Goal: Task Accomplishment & Management: Use online tool/utility

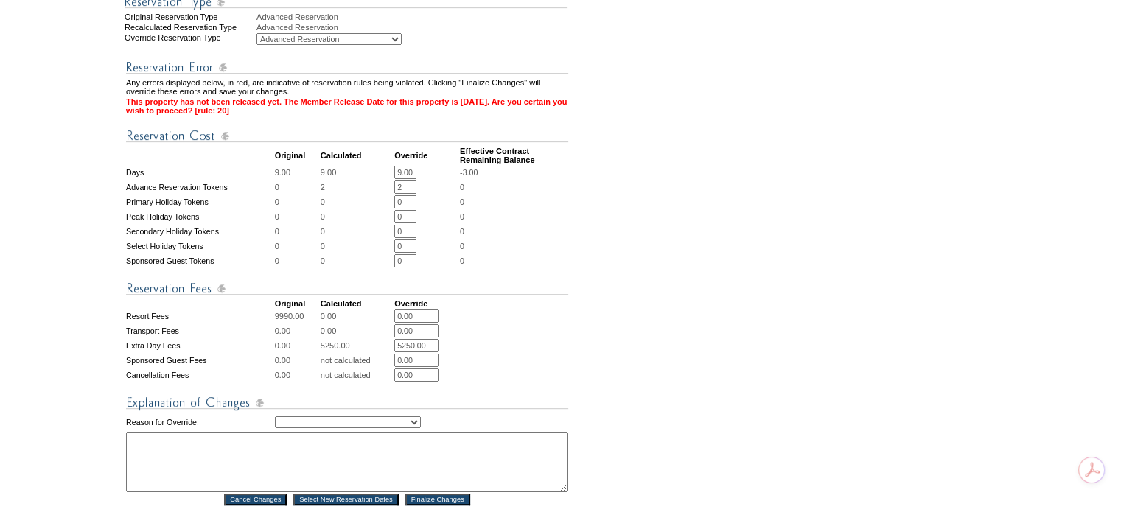
scroll to position [442, 0]
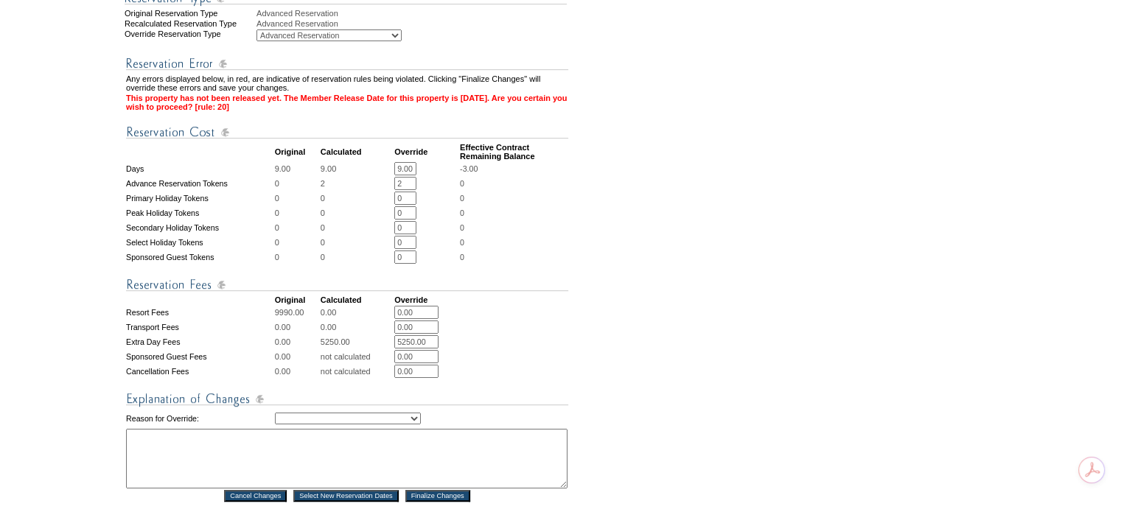
drag, startPoint x: 412, startPoint y: 206, endPoint x: 369, endPoint y: 201, distance: 43.7
click at [369, 190] on tr "Advance Reservation Tokens 0 2 2 * * 0" at bounding box center [347, 183] width 442 height 13
type input "0"
click at [419, 349] on input "5250.00" at bounding box center [416, 341] width 44 height 13
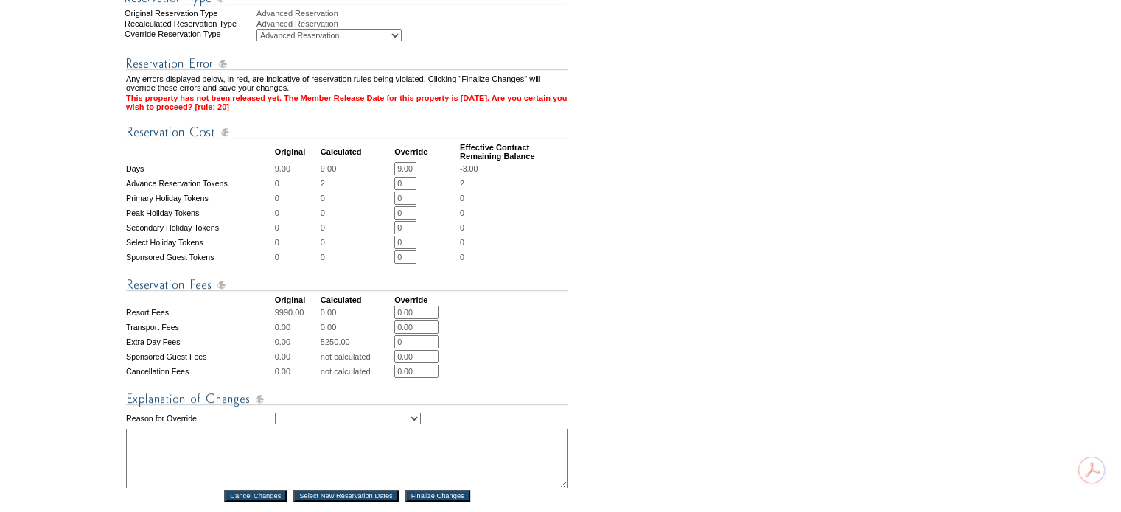
type input "0"
drag, startPoint x: 542, startPoint y: 344, endPoint x: 525, endPoint y: 341, distance: 16.6
click at [542, 334] on td at bounding box center [514, 327] width 108 height 13
click at [430, 319] on input "0.00" at bounding box center [416, 312] width 44 height 13
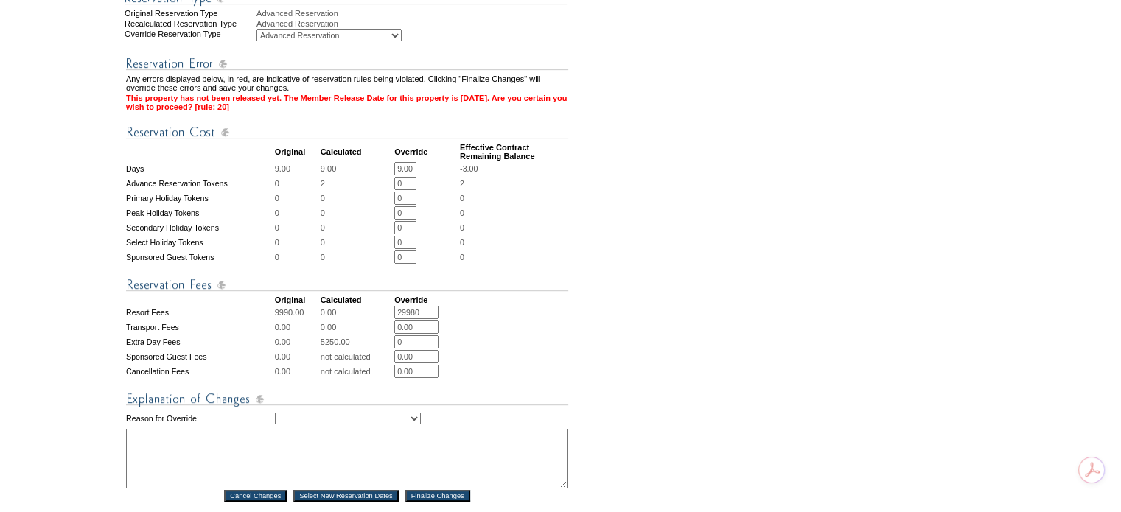
type input "29980"
click at [349, 425] on select "Creating Continuous Stay Days Rebooked After Cancellation Editing Occupant Expe…" at bounding box center [348, 419] width 146 height 12
select select "1035"
click at [275, 425] on select "Creating Continuous Stay Days Rebooked After Cancellation Editing Occupant Expe…" at bounding box center [348, 419] width 146 height 12
click at [312, 472] on textarea at bounding box center [346, 459] width 441 height 60
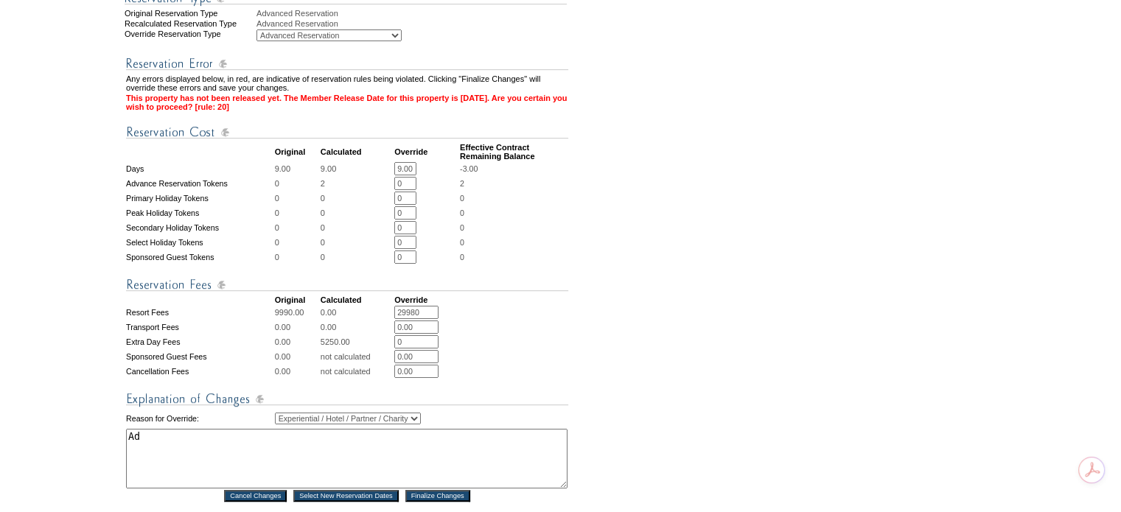
type textarea "A"
paste textarea "2"
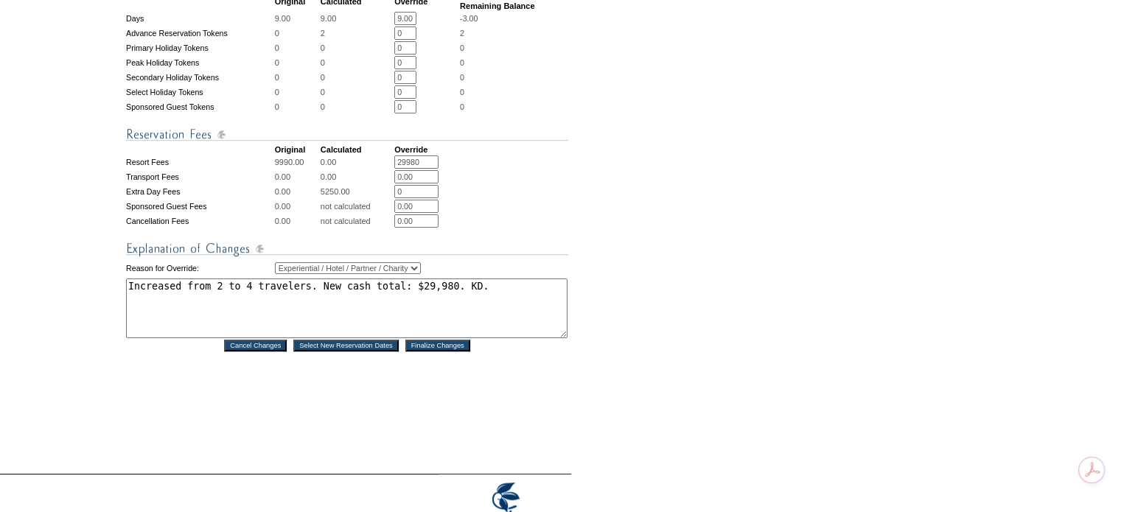
scroll to position [663, 0]
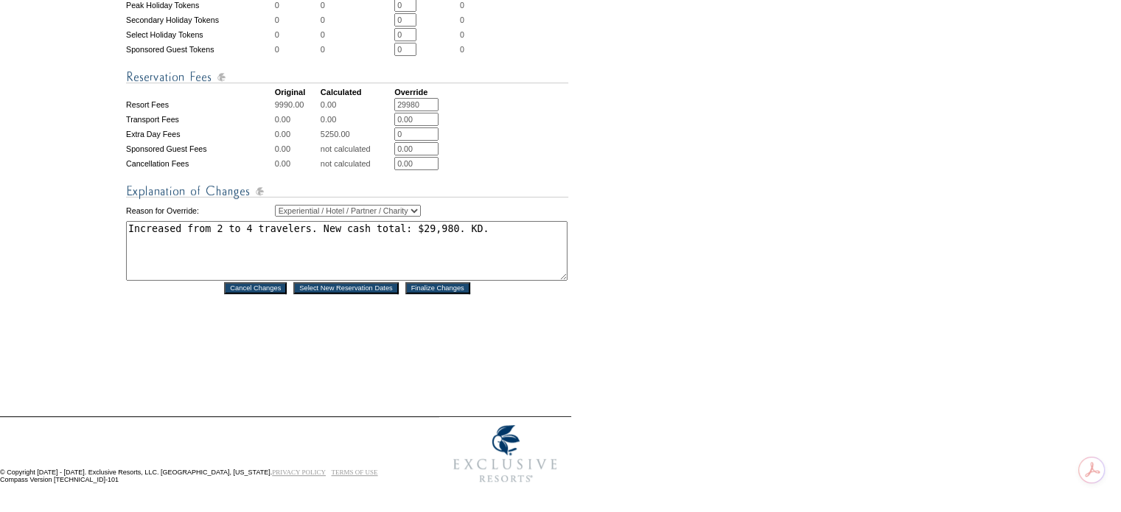
type textarea "Increased from 2 to 4 travelers. New cash total: $29,980. KD."
click at [455, 290] on input "Finalize Changes" at bounding box center [437, 288] width 65 height 12
